Goal: Task Accomplishment & Management: Use online tool/utility

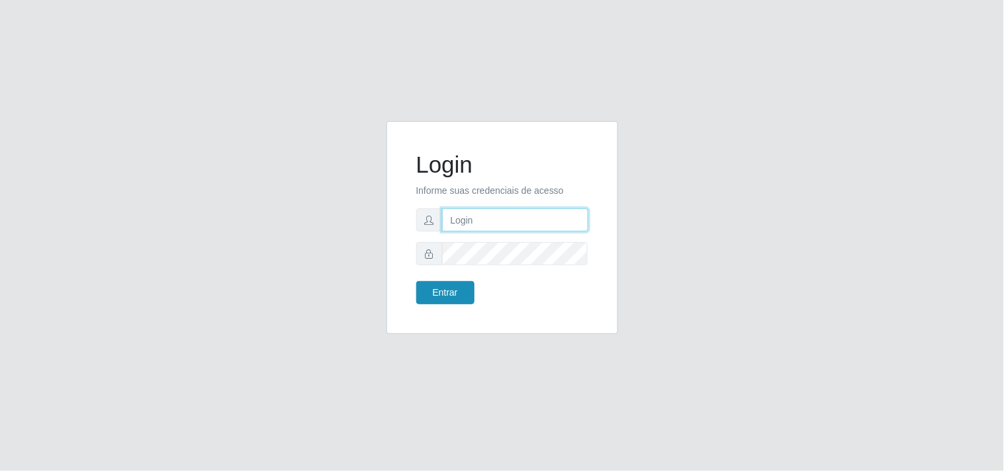
type input "[EMAIL_ADDRESS][DOMAIN_NAME]"
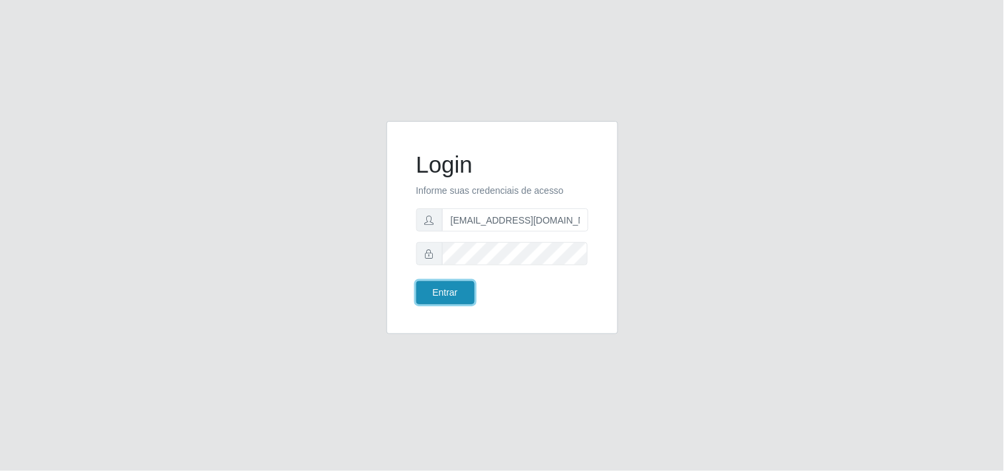
click at [438, 298] on button "Entrar" at bounding box center [445, 292] width 58 height 23
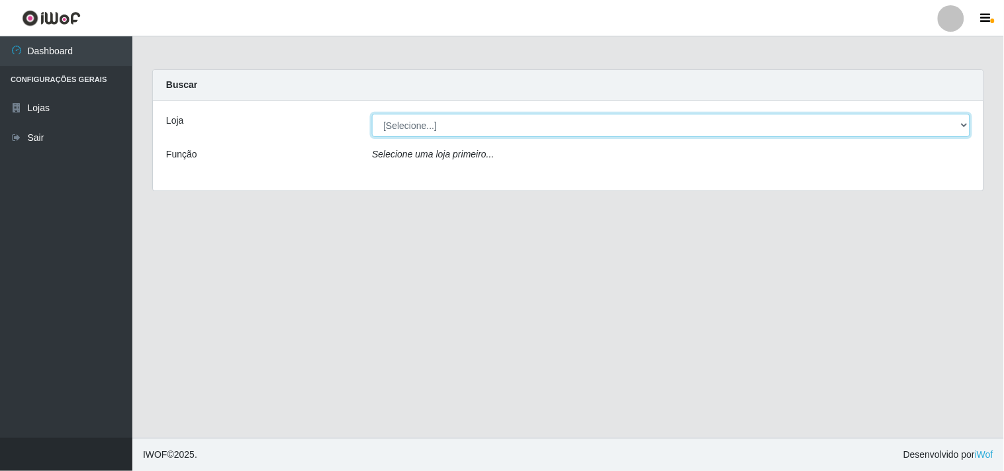
click at [964, 122] on select "[Selecione...] Hiper Queiroz - [GEOGRAPHIC_DATA]" at bounding box center [671, 125] width 598 height 23
select select "514"
click at [372, 114] on select "[Selecione...] Hiper Queiroz - [GEOGRAPHIC_DATA]" at bounding box center [671, 125] width 598 height 23
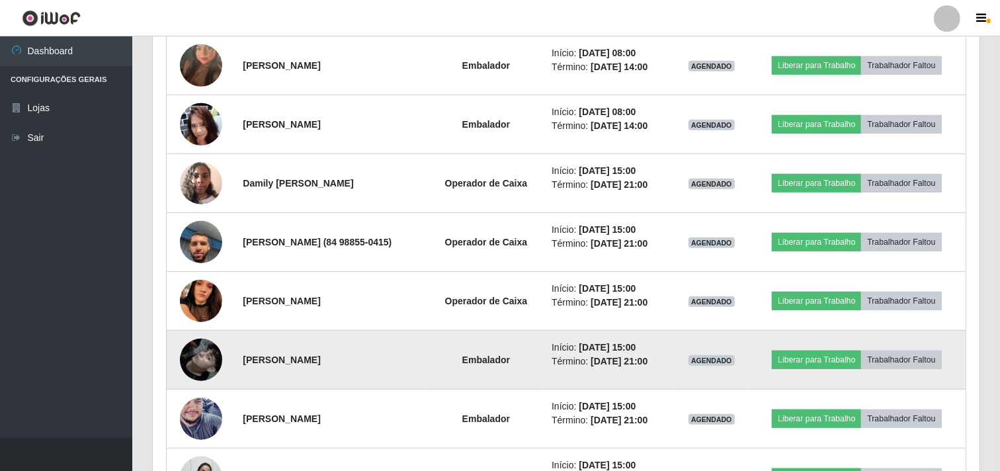
scroll to position [735, 0]
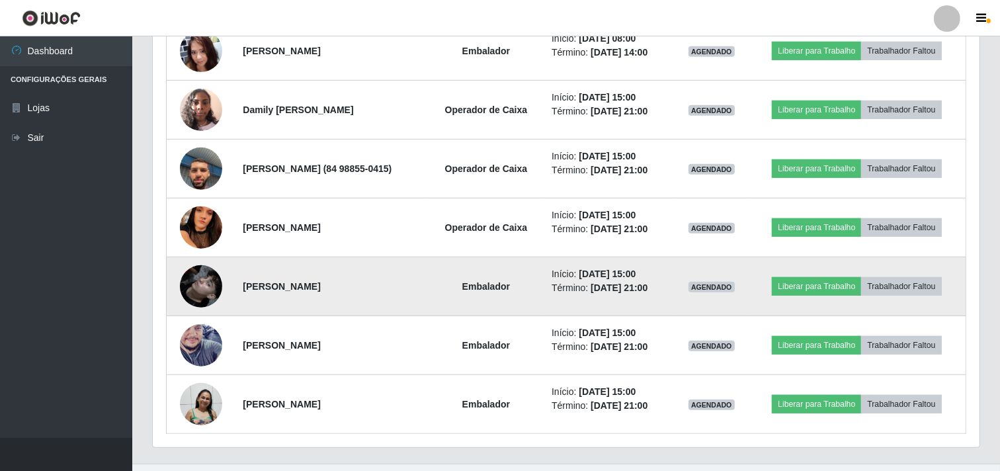
click at [198, 294] on img at bounding box center [201, 286] width 42 height 75
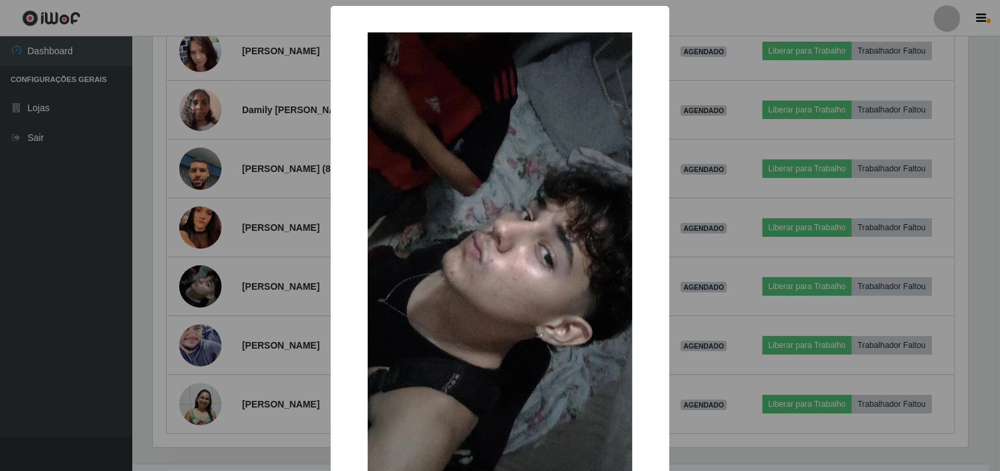
scroll to position [274, 818]
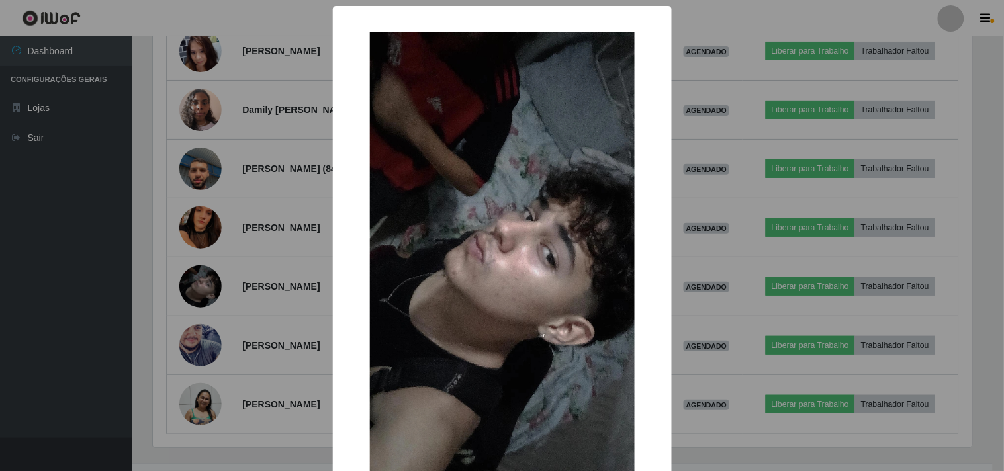
click at [65, 287] on div "× OK Cancel" at bounding box center [502, 235] width 1004 height 471
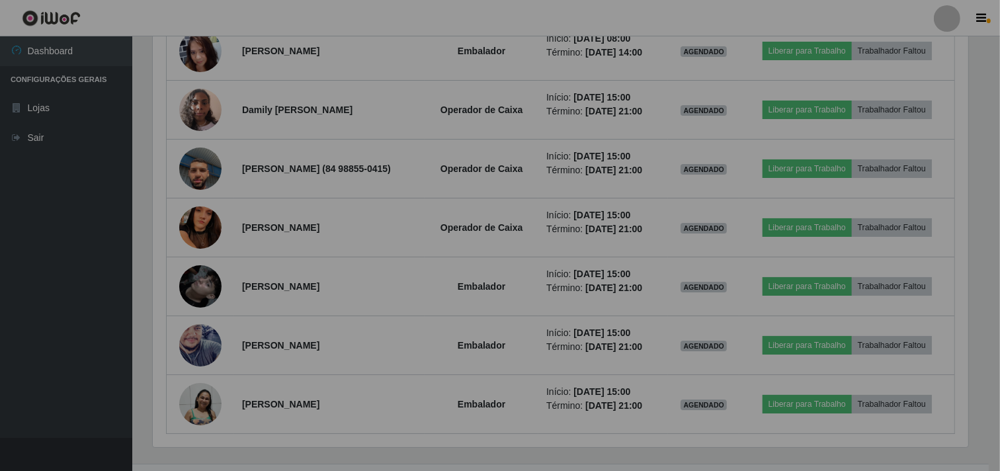
scroll to position [274, 827]
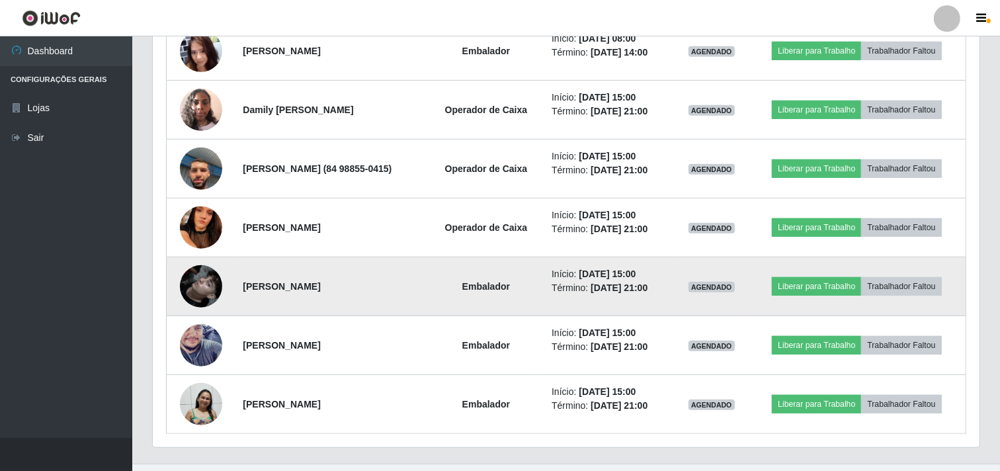
click at [202, 278] on img at bounding box center [201, 286] width 42 height 75
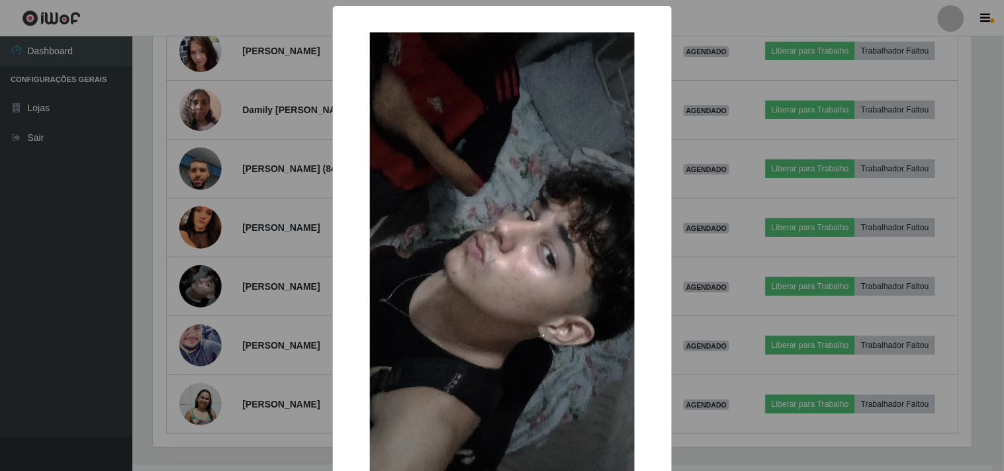
click at [61, 265] on div "× OK Cancel" at bounding box center [502, 235] width 1004 height 471
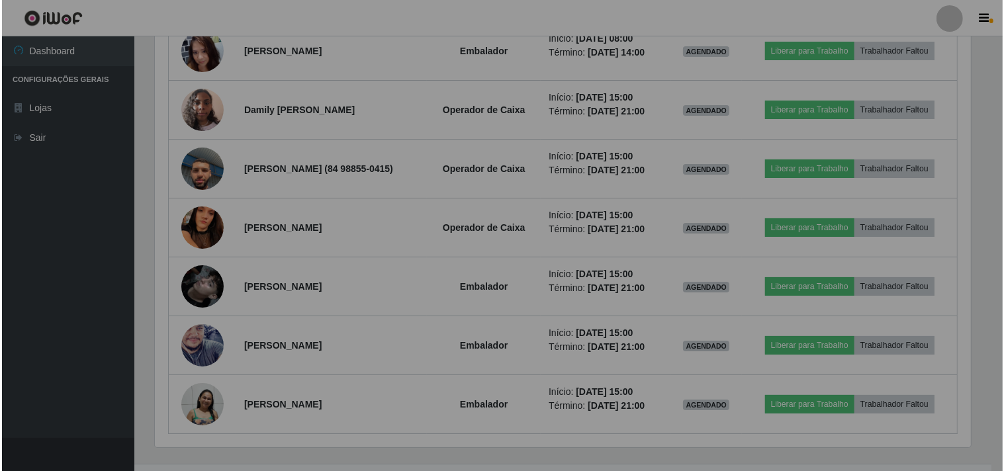
scroll to position [274, 827]
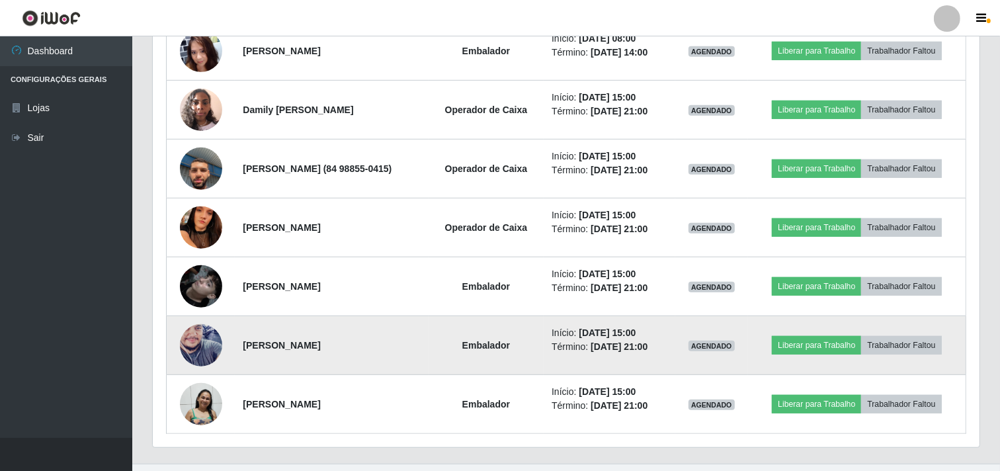
click at [186, 333] on img at bounding box center [201, 345] width 42 height 75
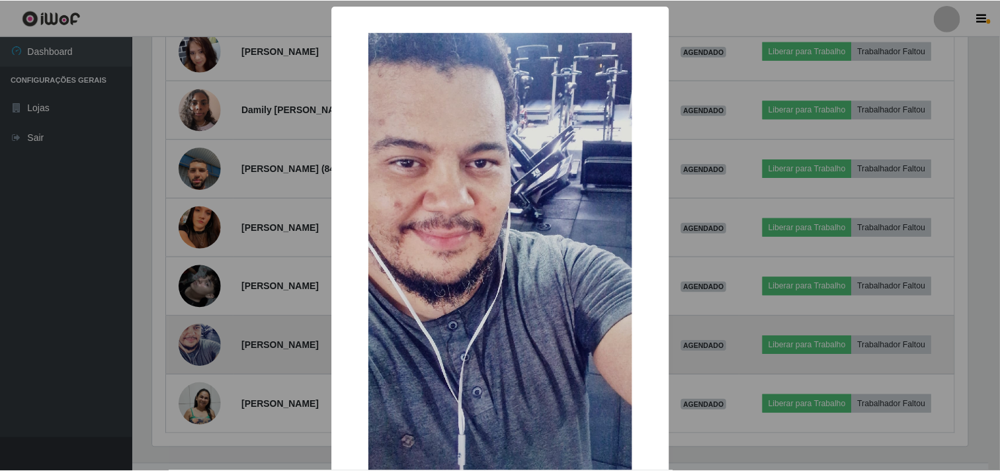
scroll to position [274, 818]
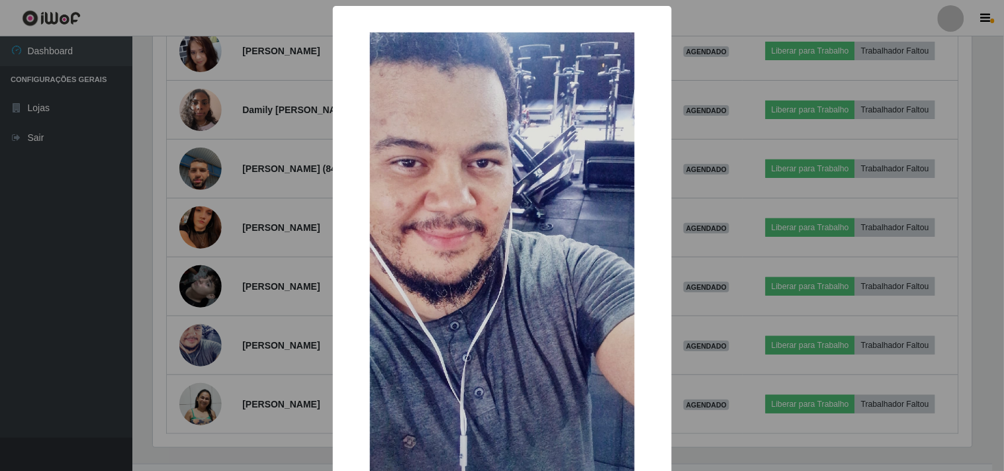
click at [91, 316] on div "× OK Cancel" at bounding box center [502, 235] width 1004 height 471
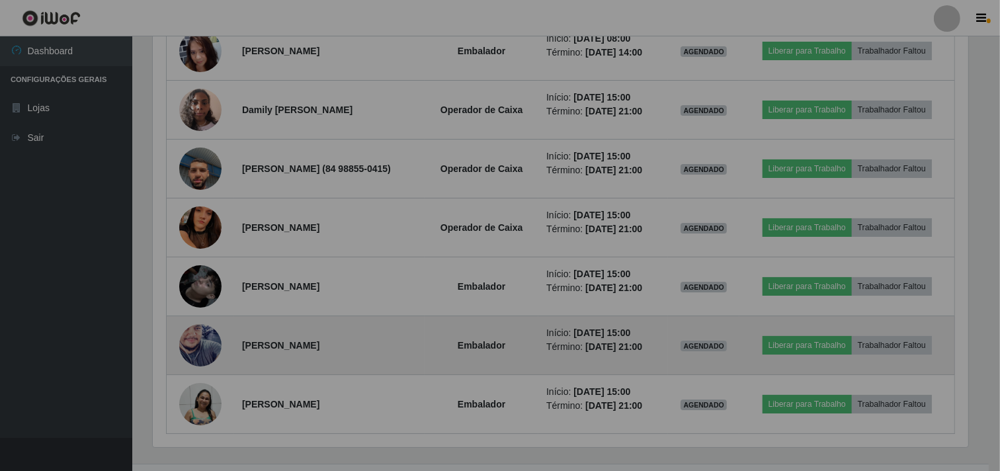
scroll to position [274, 827]
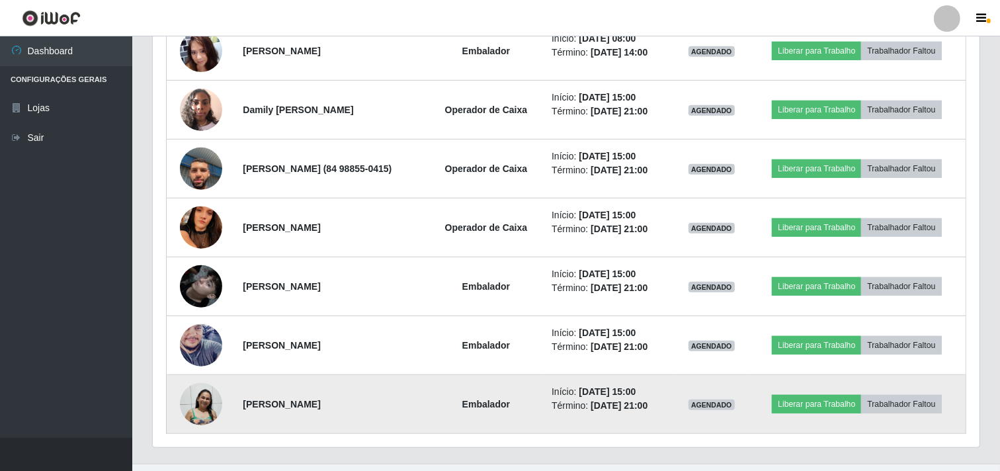
click at [198, 394] on img at bounding box center [201, 404] width 42 height 44
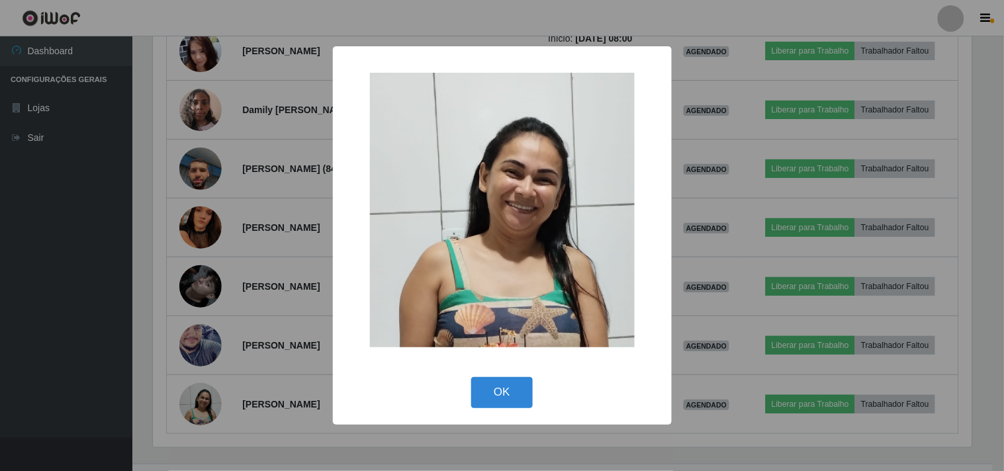
click at [83, 335] on div "× OK Cancel" at bounding box center [502, 235] width 1004 height 471
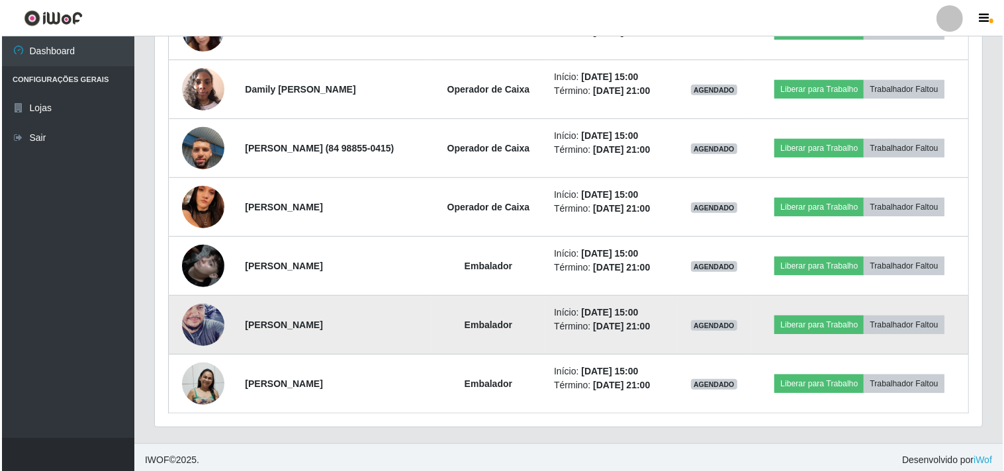
scroll to position [762, 0]
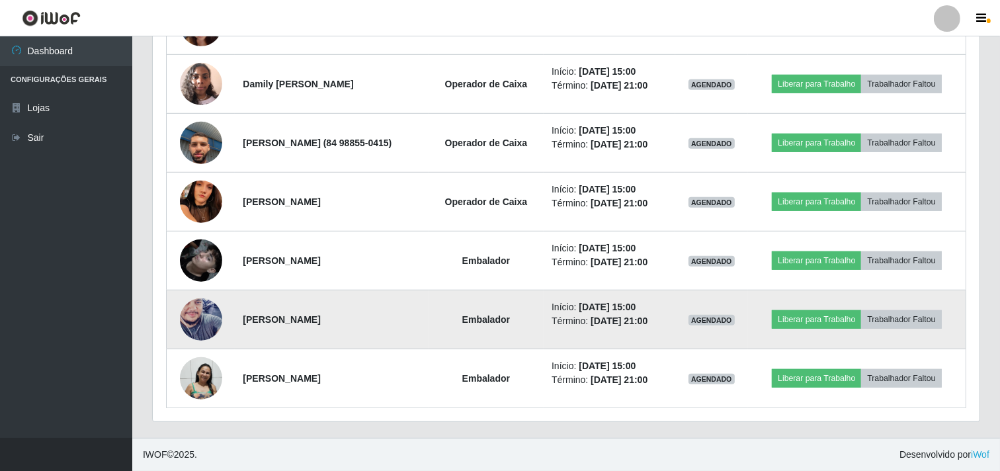
click at [199, 327] on img at bounding box center [201, 319] width 42 height 75
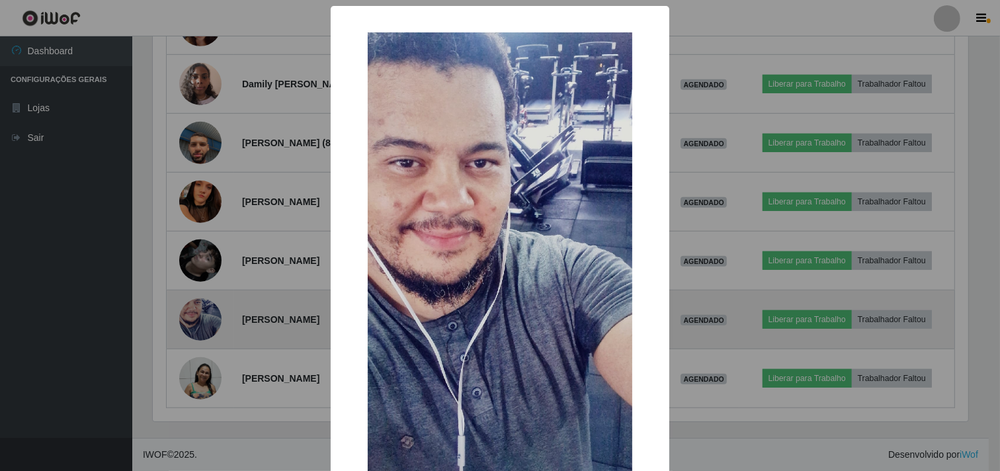
scroll to position [274, 818]
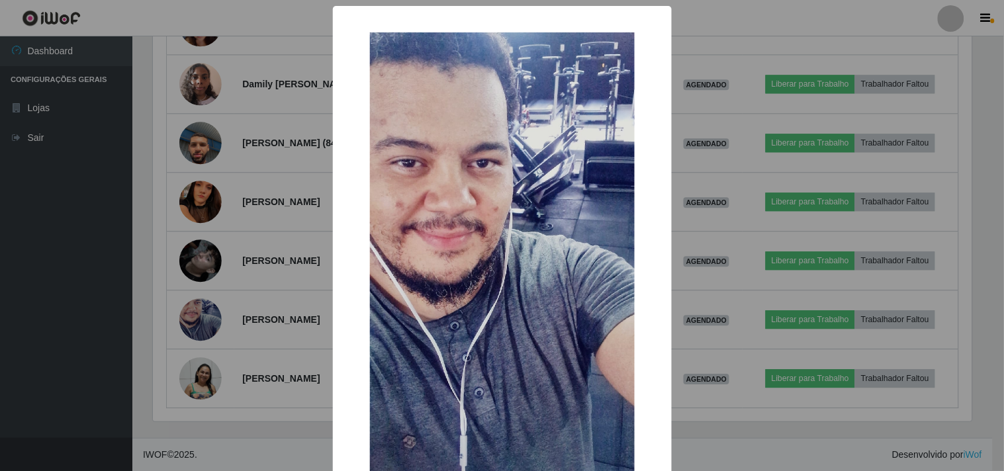
click at [57, 331] on div "× OK Cancel" at bounding box center [502, 235] width 1004 height 471
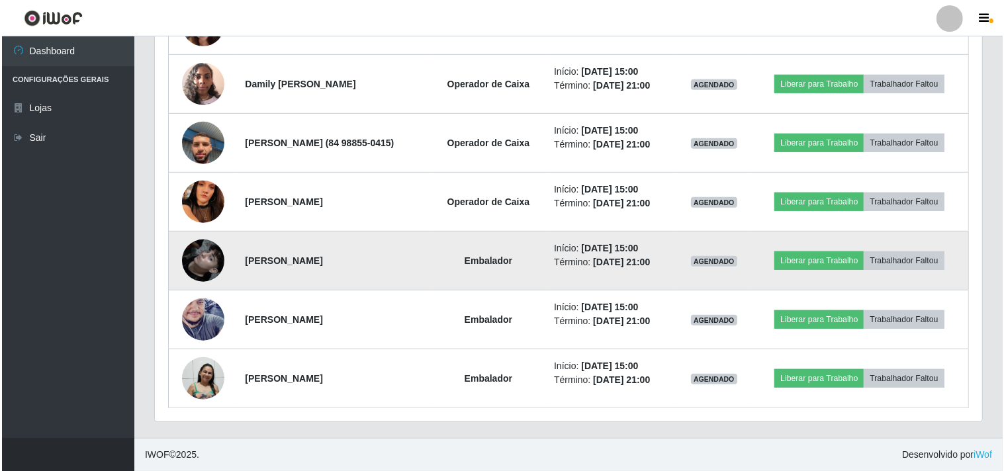
scroll to position [274, 827]
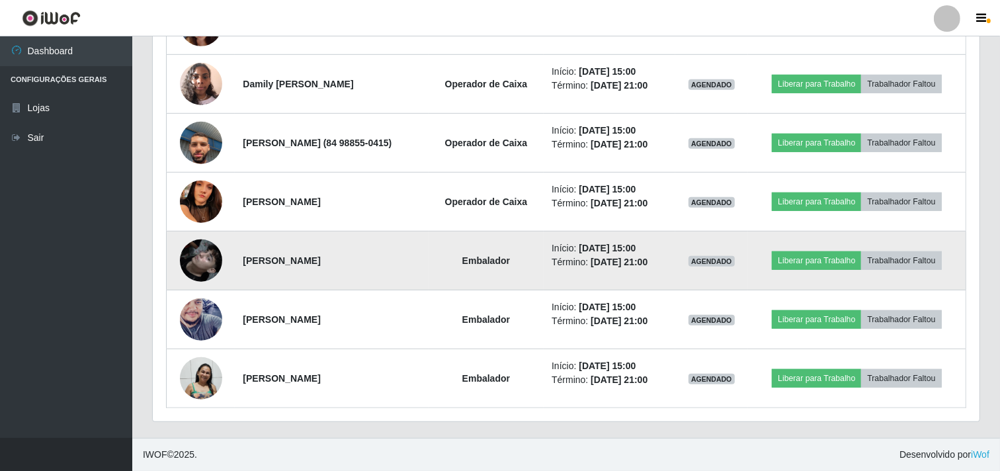
click at [203, 263] on img at bounding box center [201, 260] width 42 height 75
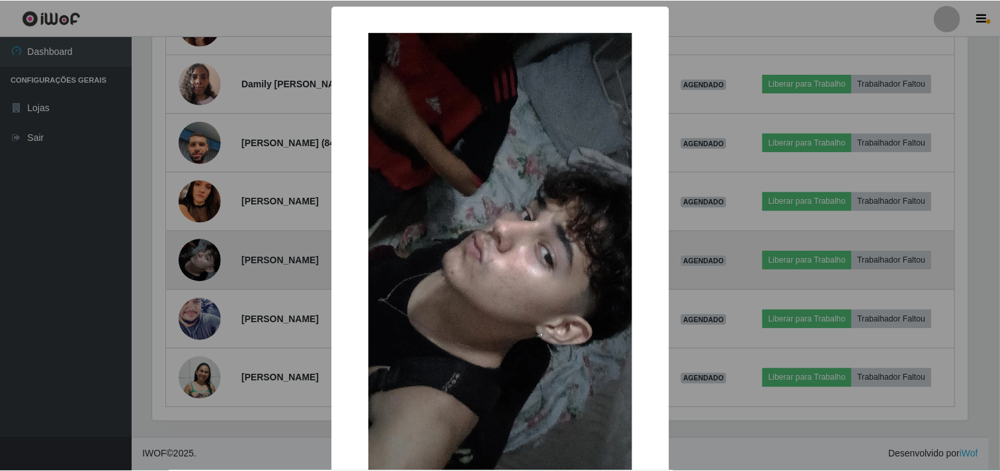
scroll to position [274, 818]
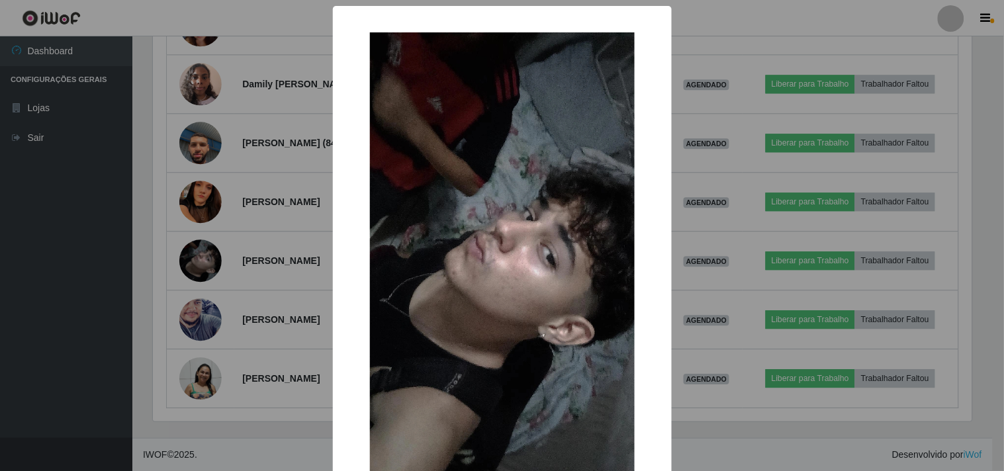
click at [74, 318] on div "× OK Cancel" at bounding box center [502, 235] width 1004 height 471
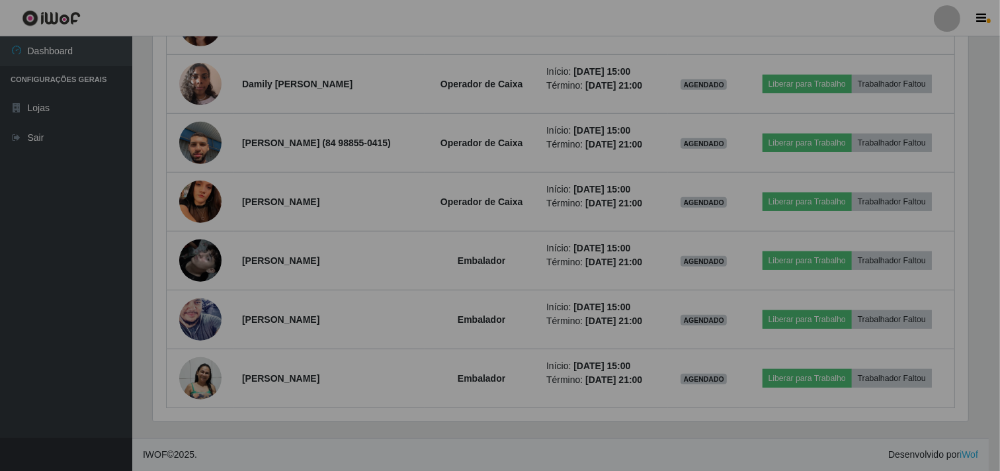
scroll to position [274, 827]
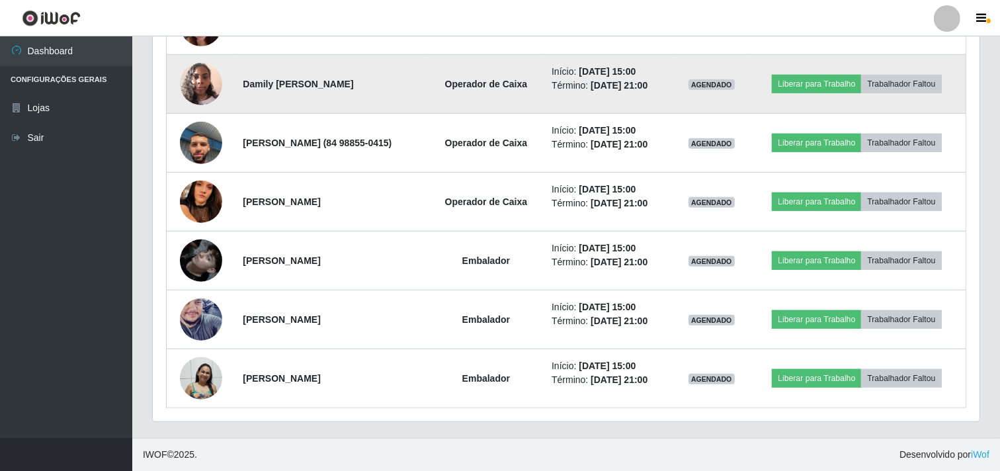
click at [187, 87] on img at bounding box center [201, 84] width 42 height 56
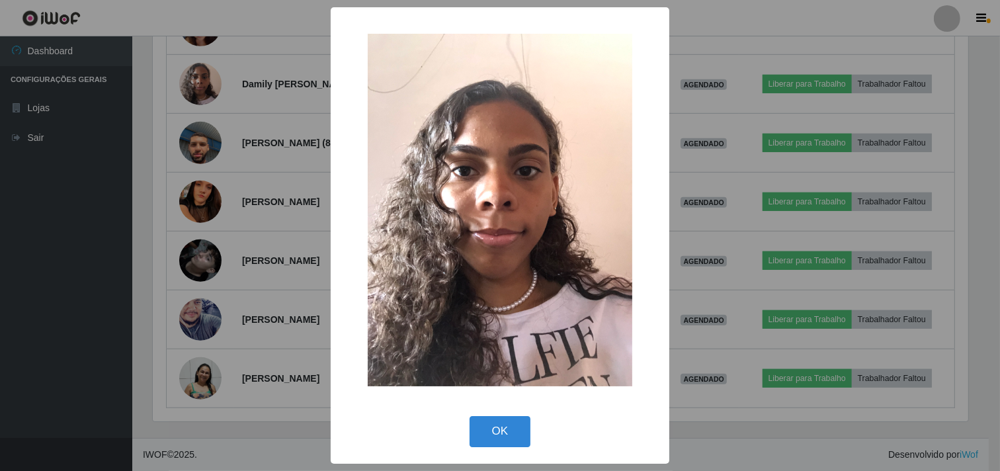
scroll to position [0, 0]
click at [108, 169] on div "× OK Cancel" at bounding box center [502, 235] width 1004 height 471
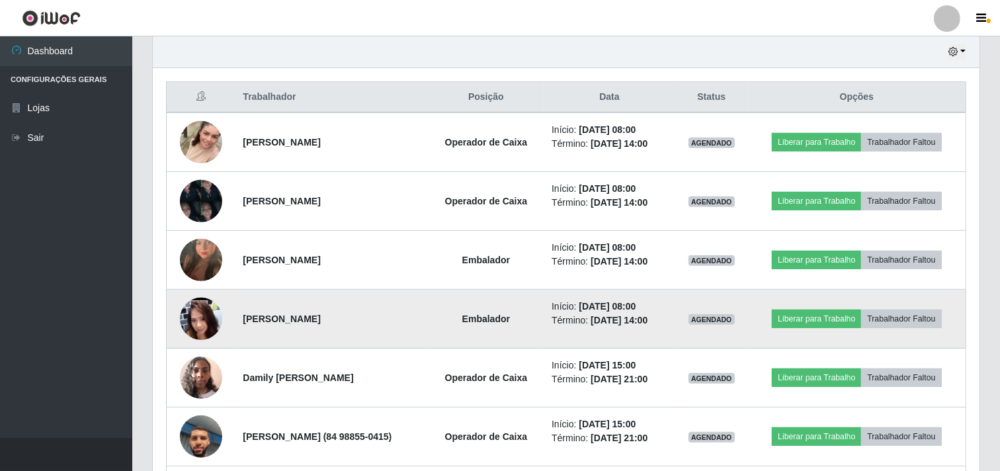
click at [187, 324] on img at bounding box center [201, 318] width 42 height 95
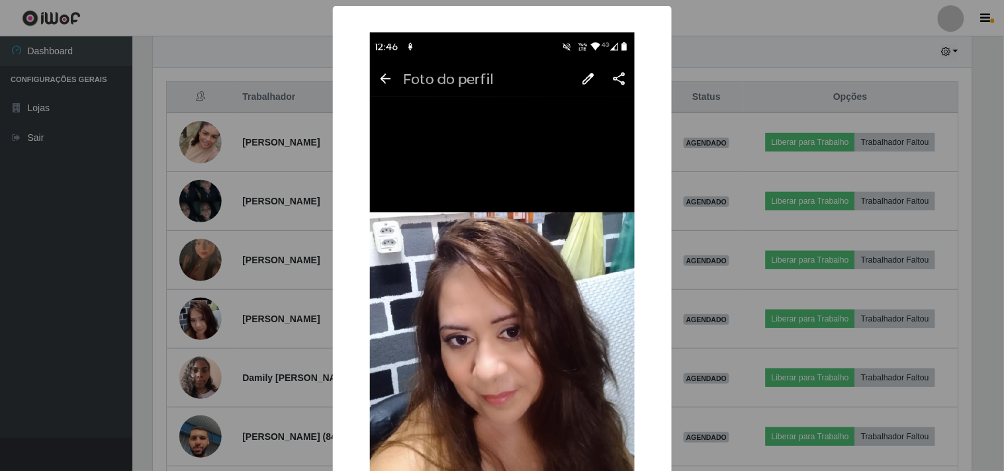
click at [88, 326] on div "× OK Cancel" at bounding box center [502, 235] width 1004 height 471
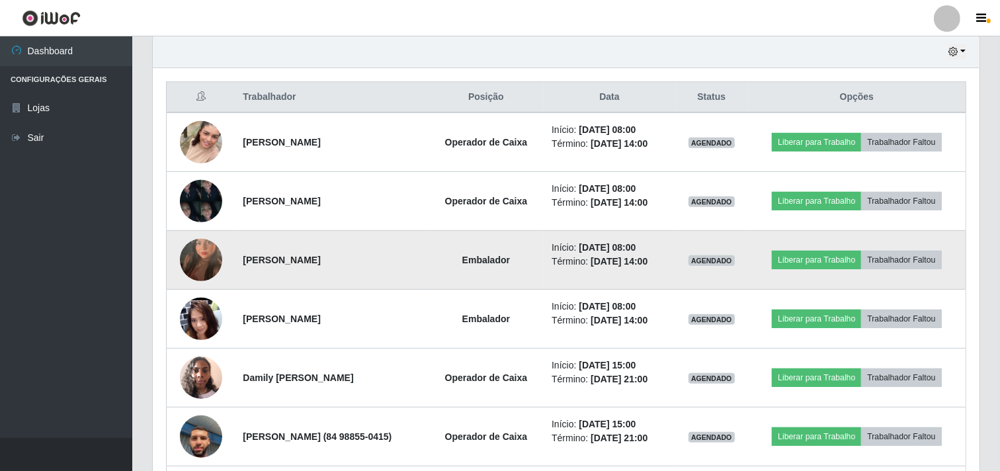
click at [193, 261] on img at bounding box center [201, 259] width 42 height 75
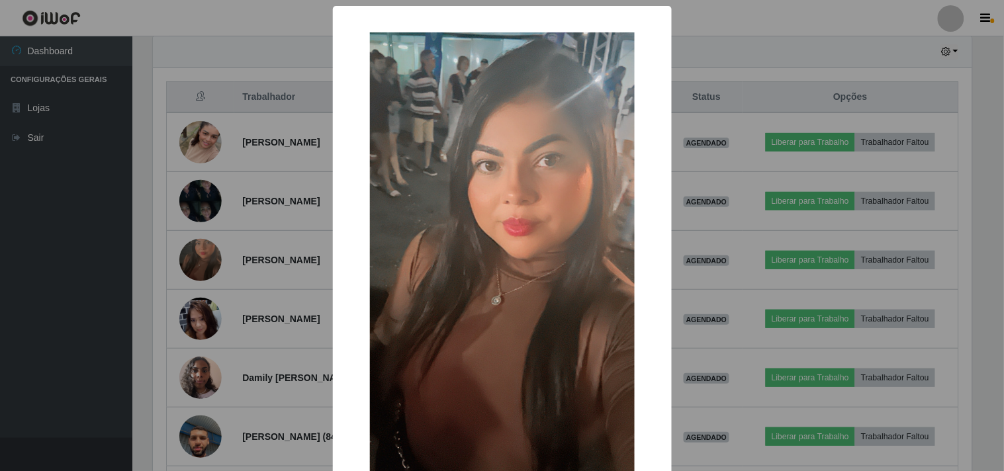
click at [83, 283] on div "× OK Cancel" at bounding box center [502, 235] width 1004 height 471
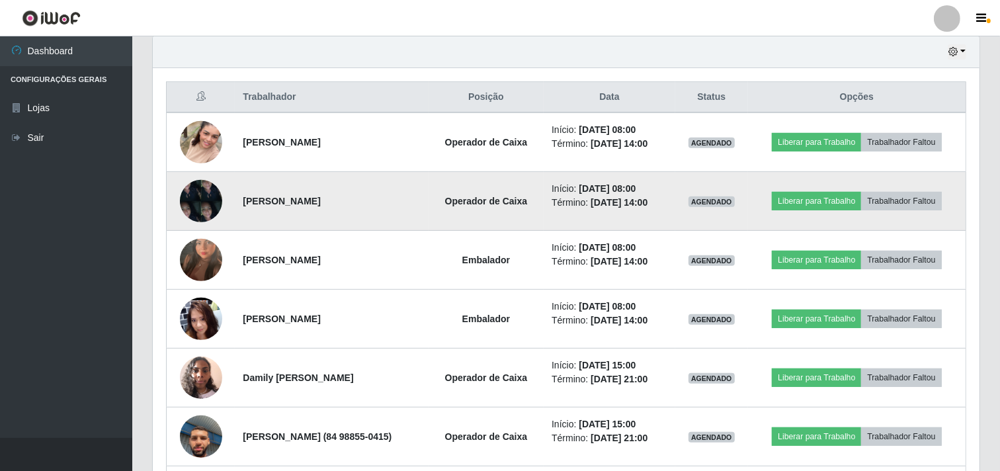
click at [180, 198] on img at bounding box center [201, 201] width 42 height 56
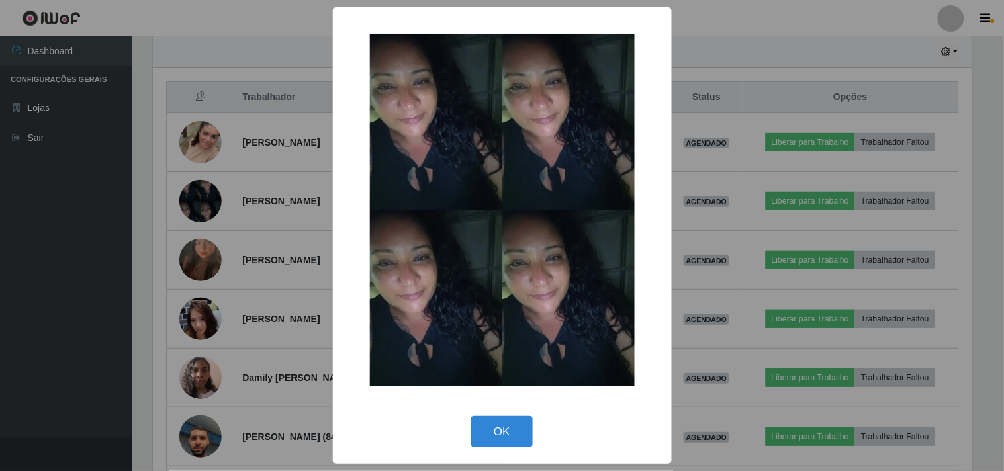
click at [109, 234] on div "× OK Cancel" at bounding box center [502, 235] width 1004 height 471
